Goal: Navigation & Orientation: Understand site structure

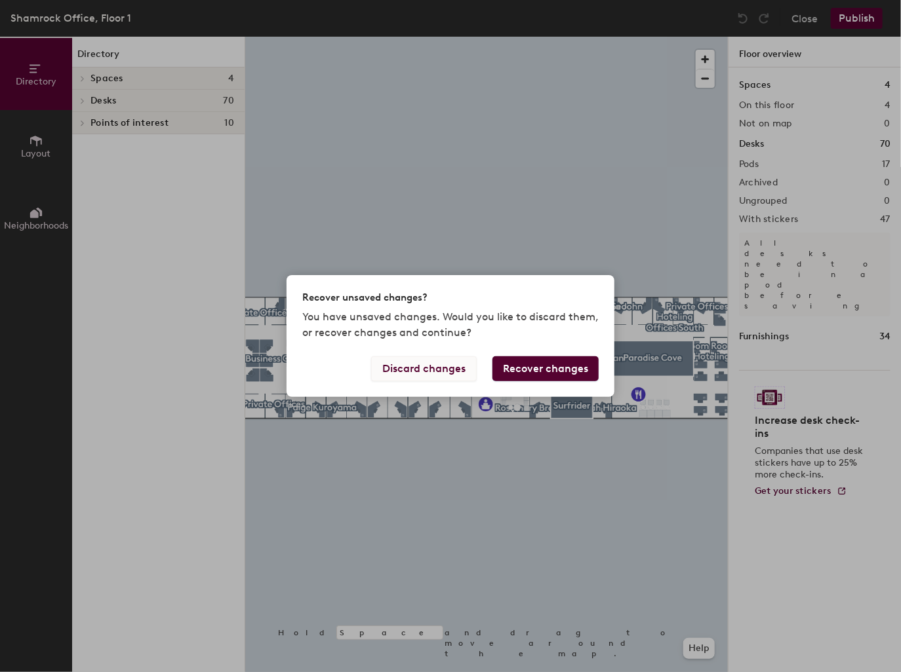
click at [425, 370] on button "Discard changes" at bounding box center [424, 369] width 106 height 25
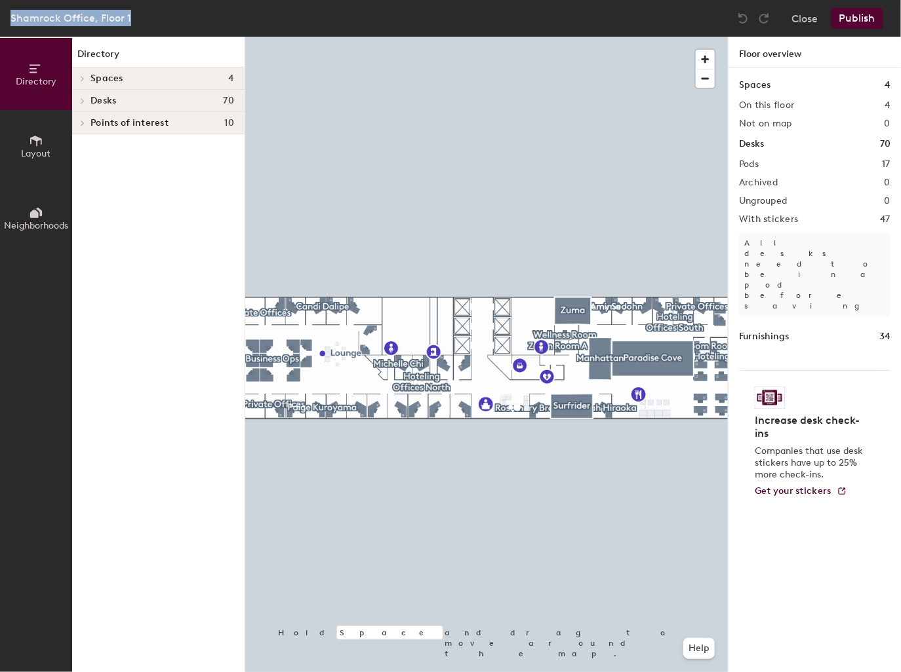
click at [0, 503] on html "Skip navigation Schedule Office People Analytics Visits Deliveries Services Man…" at bounding box center [450, 336] width 901 height 672
click at [17, 503] on div "Directory Layout Neighborhoods" at bounding box center [36, 355] width 72 height 636
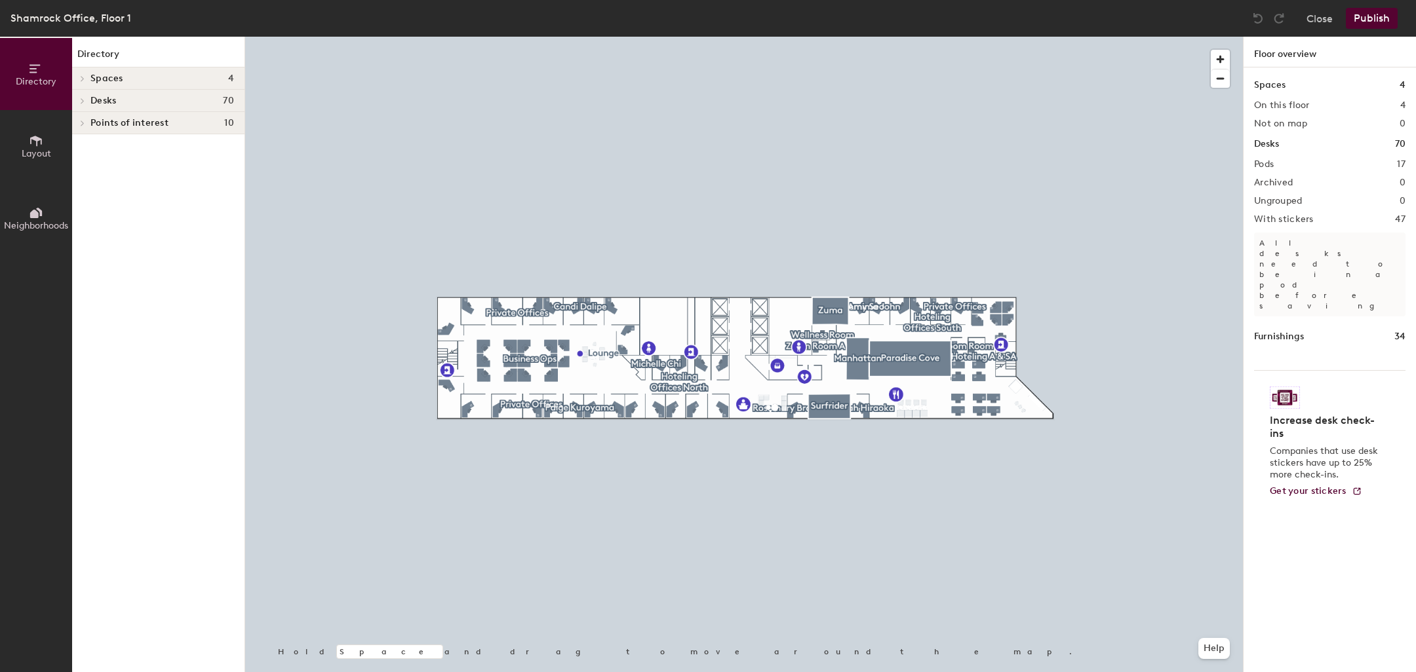
click at [900, 64] on div at bounding box center [1224, 65] width 26 height 45
click at [900, 61] on span "button" at bounding box center [1220, 59] width 19 height 19
click at [900, 58] on span "button" at bounding box center [1220, 59] width 19 height 19
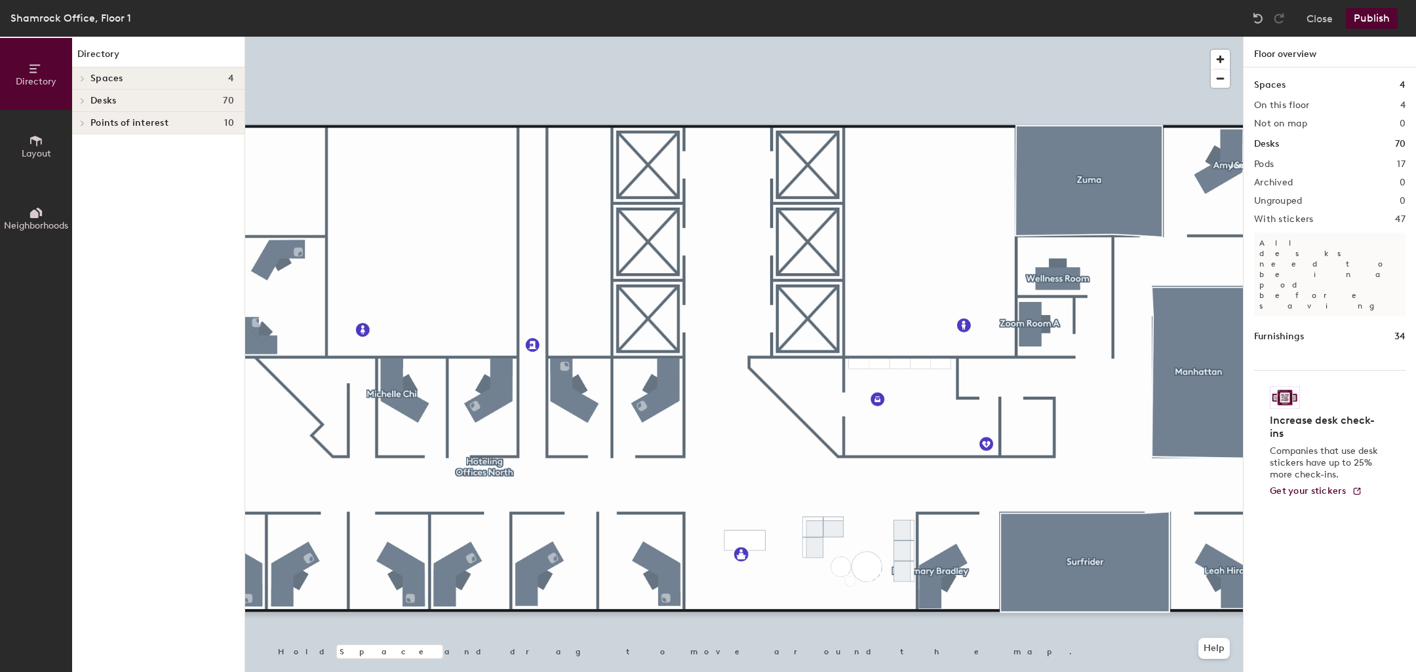
click at [900, 672] on html "Skip navigation Schedule Office People Analytics Visits Deliveries Services Man…" at bounding box center [708, 336] width 1416 height 672
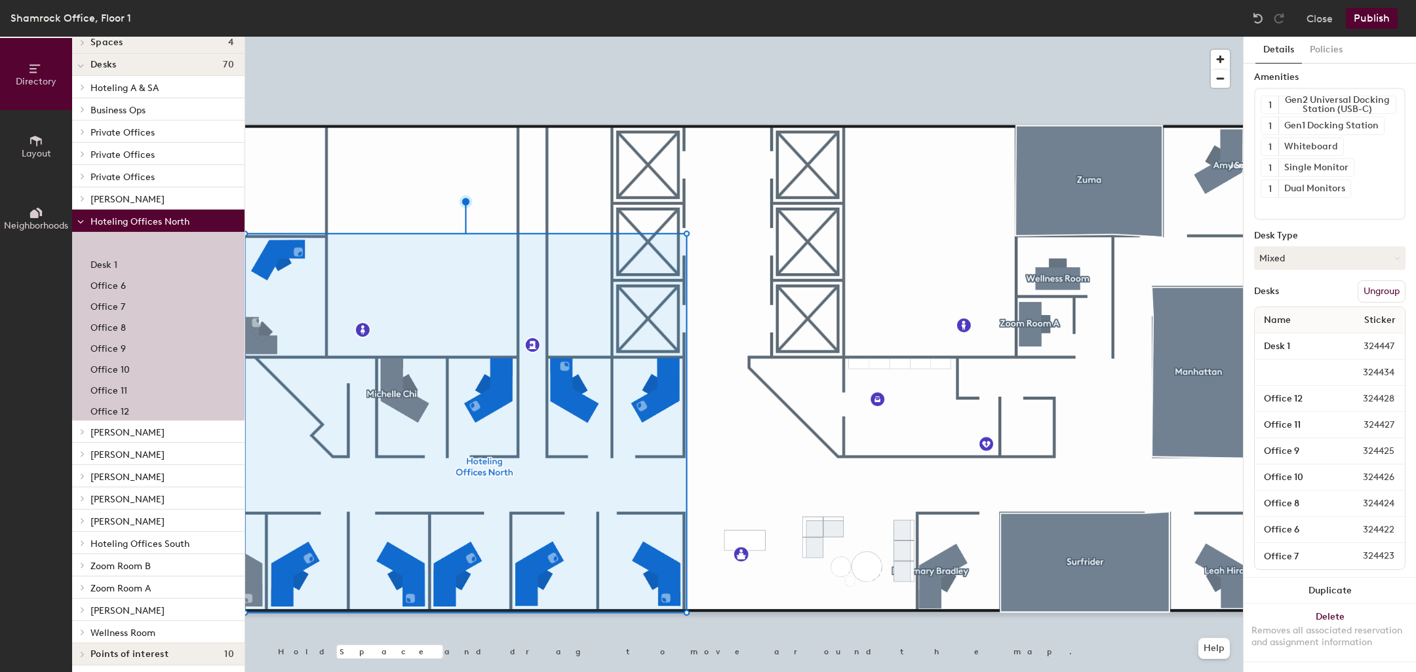
scroll to position [39, 0]
click at [900, 23] on button "Close" at bounding box center [1319, 18] width 26 height 21
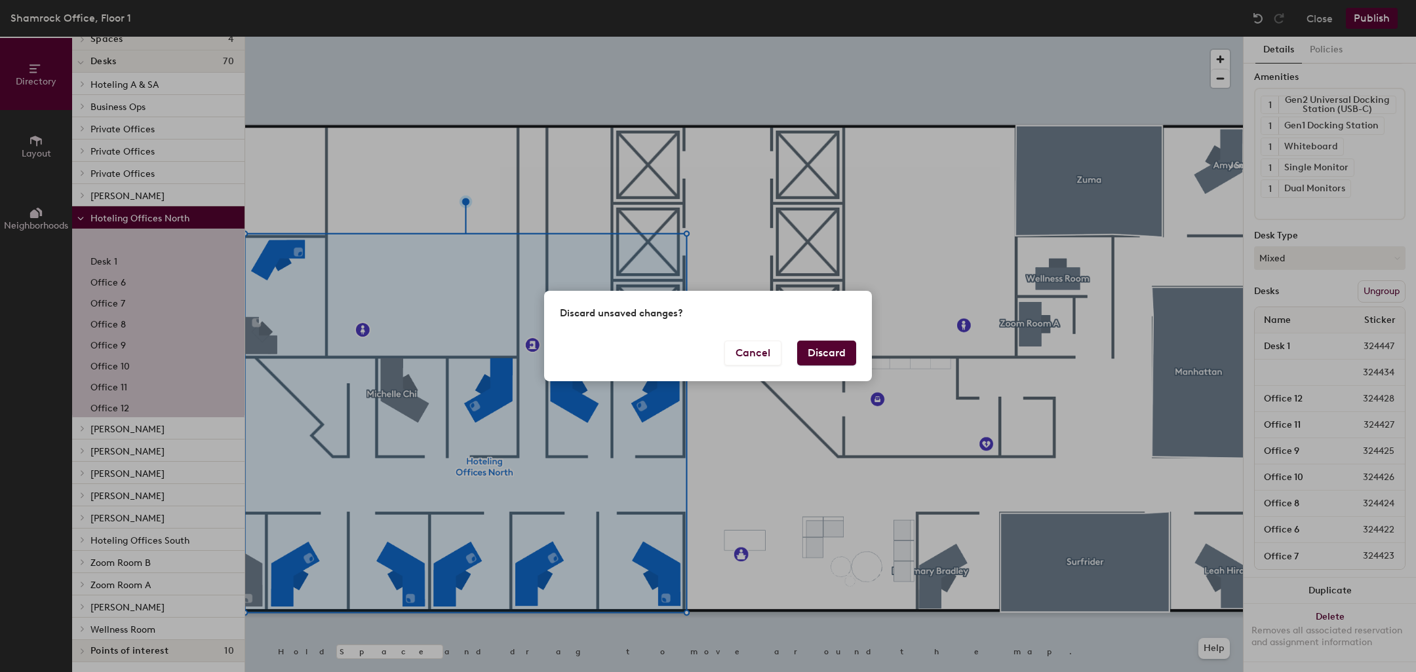
click at [838, 355] on button "Discard" at bounding box center [826, 353] width 59 height 25
